Goal: Navigation & Orientation: Find specific page/section

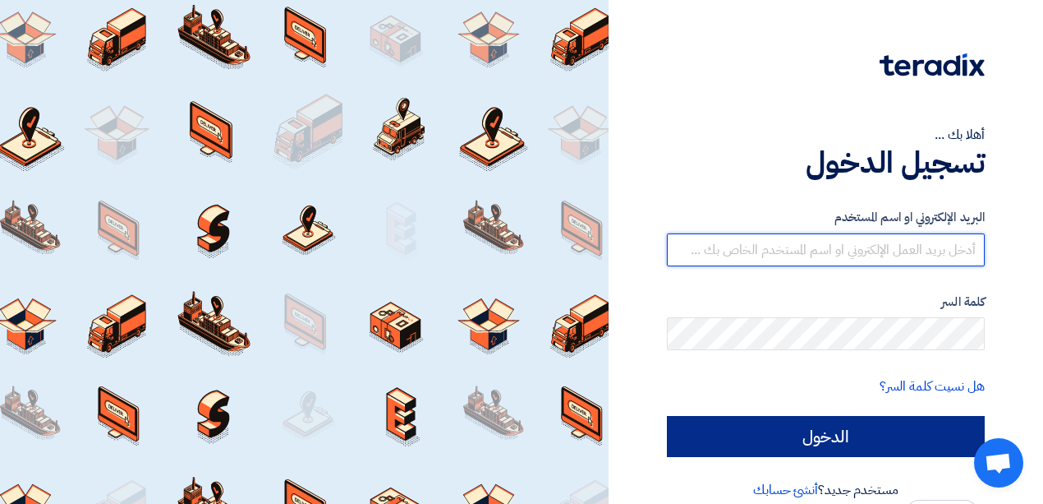
type input "[EMAIL_ADDRESS][DOMAIN_NAME]"
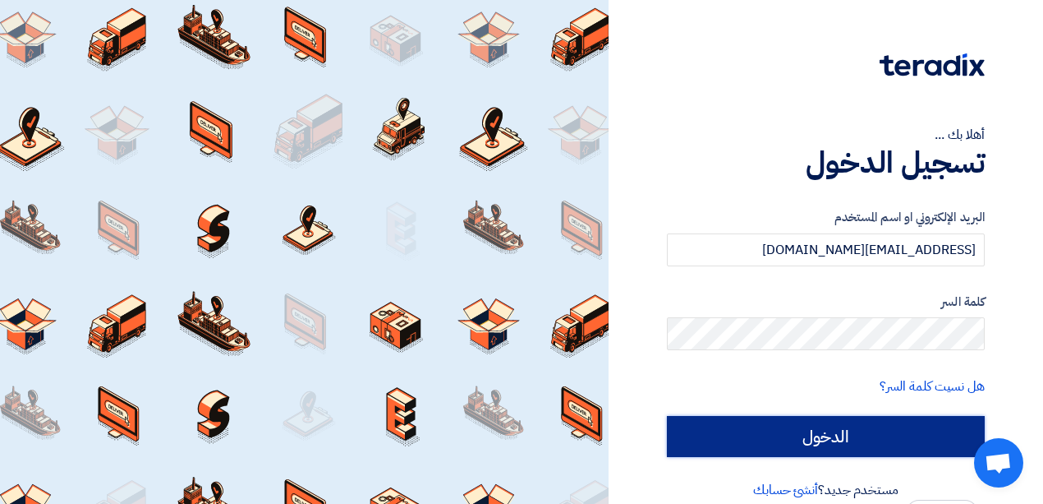
click at [774, 439] on input "الدخول" at bounding box center [826, 436] width 318 height 41
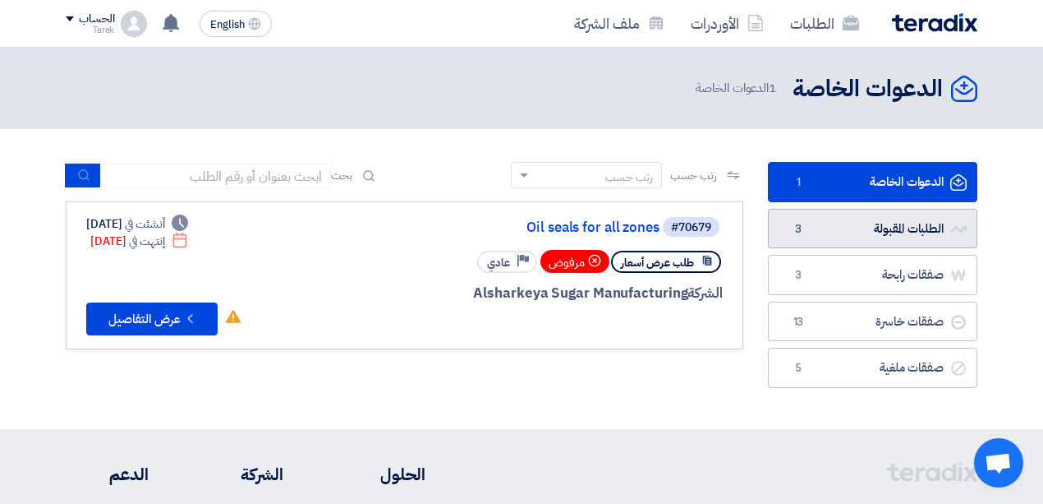
click at [863, 227] on link "الطلبات المقبولة الطلبات المقبولة 3" at bounding box center [873, 229] width 210 height 40
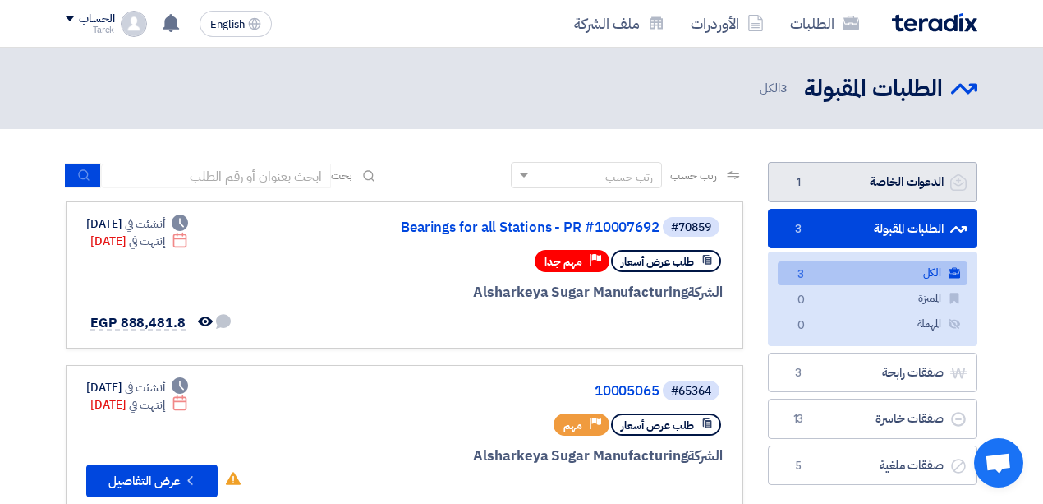
click at [892, 177] on link "الدعوات الخاصة الدعوات الخاصة 1" at bounding box center [873, 182] width 210 height 40
